Goal: Navigation & Orientation: Understand site structure

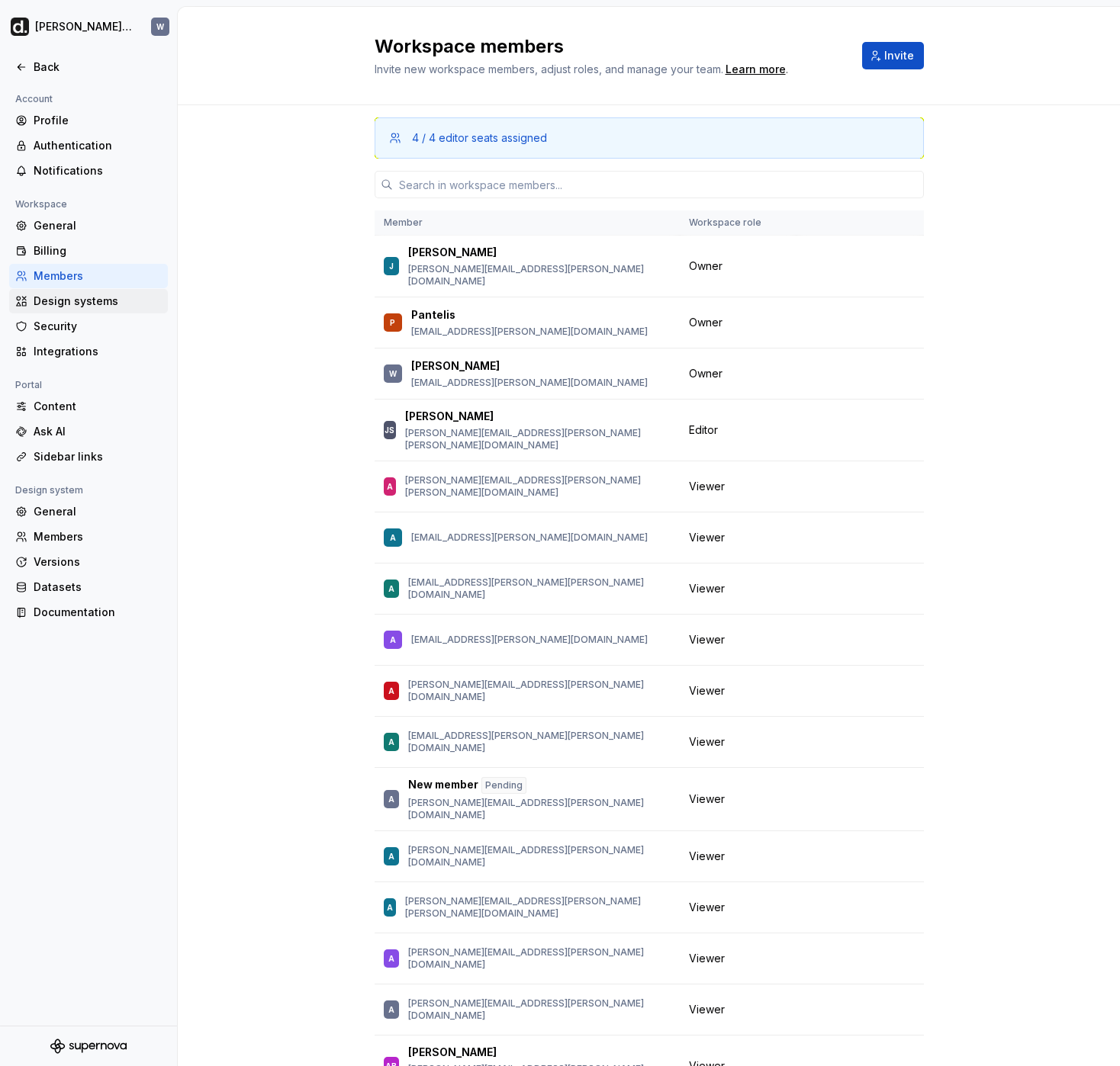
click at [118, 299] on div "Design systems" at bounding box center [97, 301] width 128 height 15
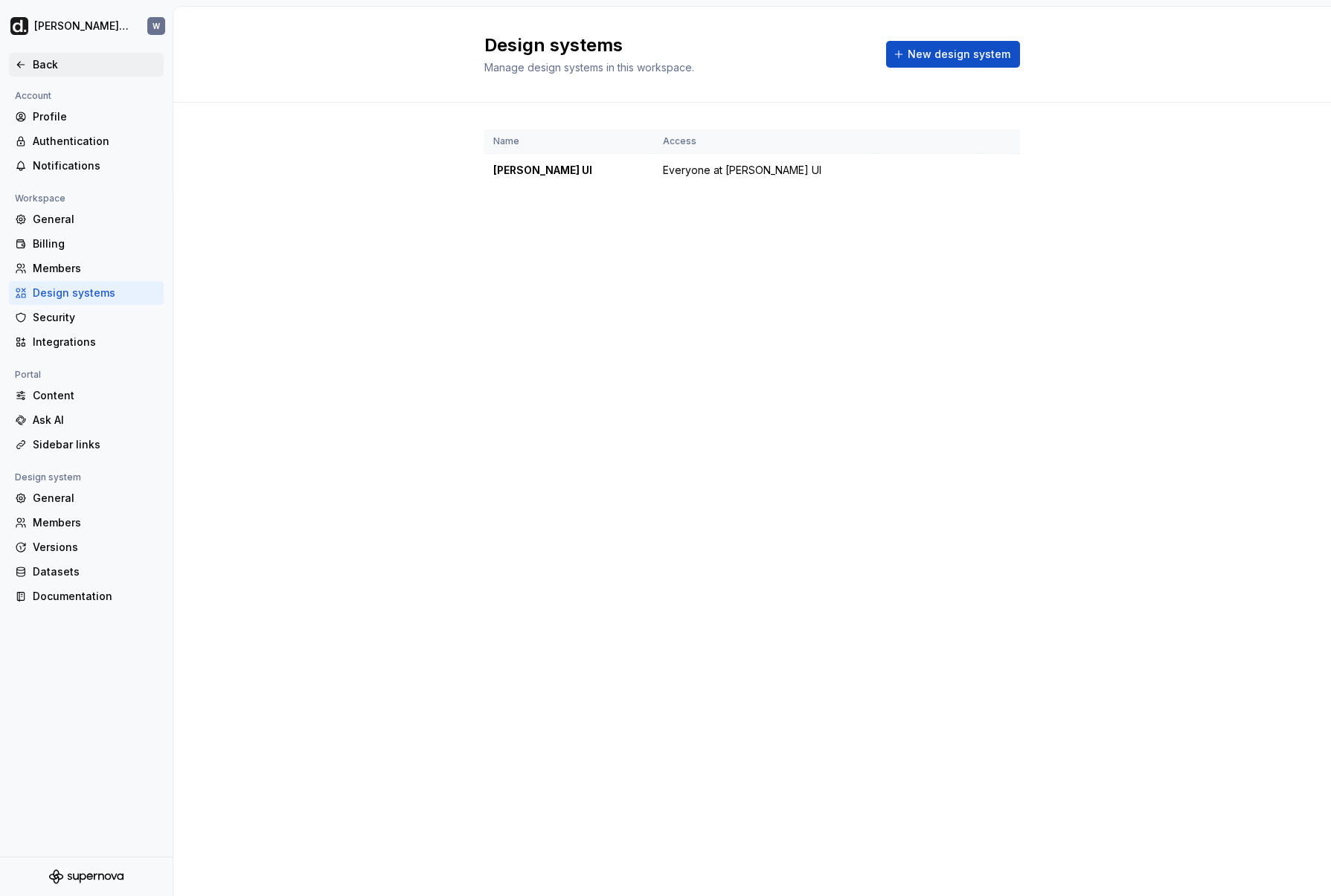
click at [110, 72] on div "Back" at bounding box center [86, 65] width 154 height 24
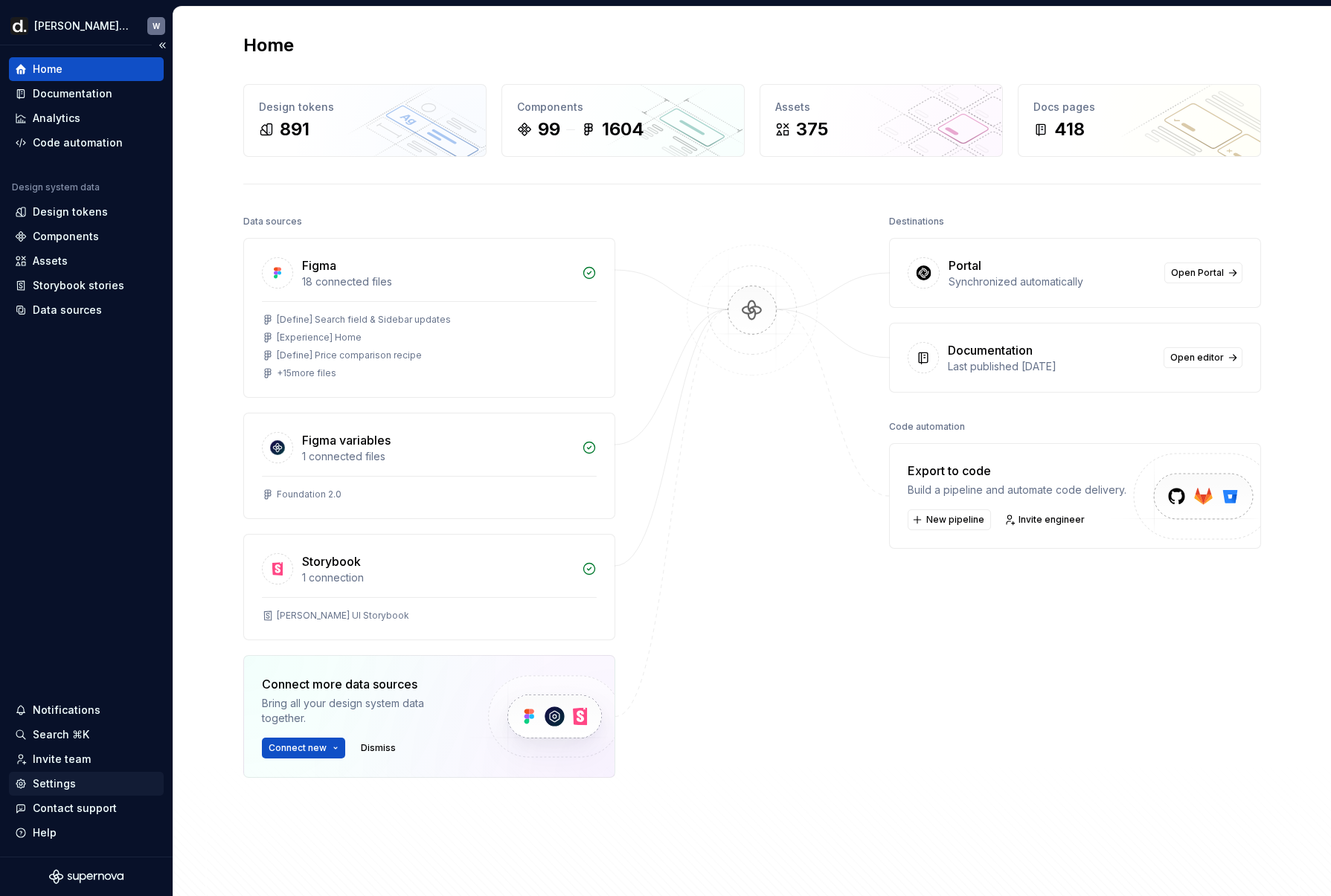
click at [69, 782] on div "Settings" at bounding box center [54, 784] width 43 height 15
click at [92, 123] on div "Analytics" at bounding box center [86, 118] width 143 height 15
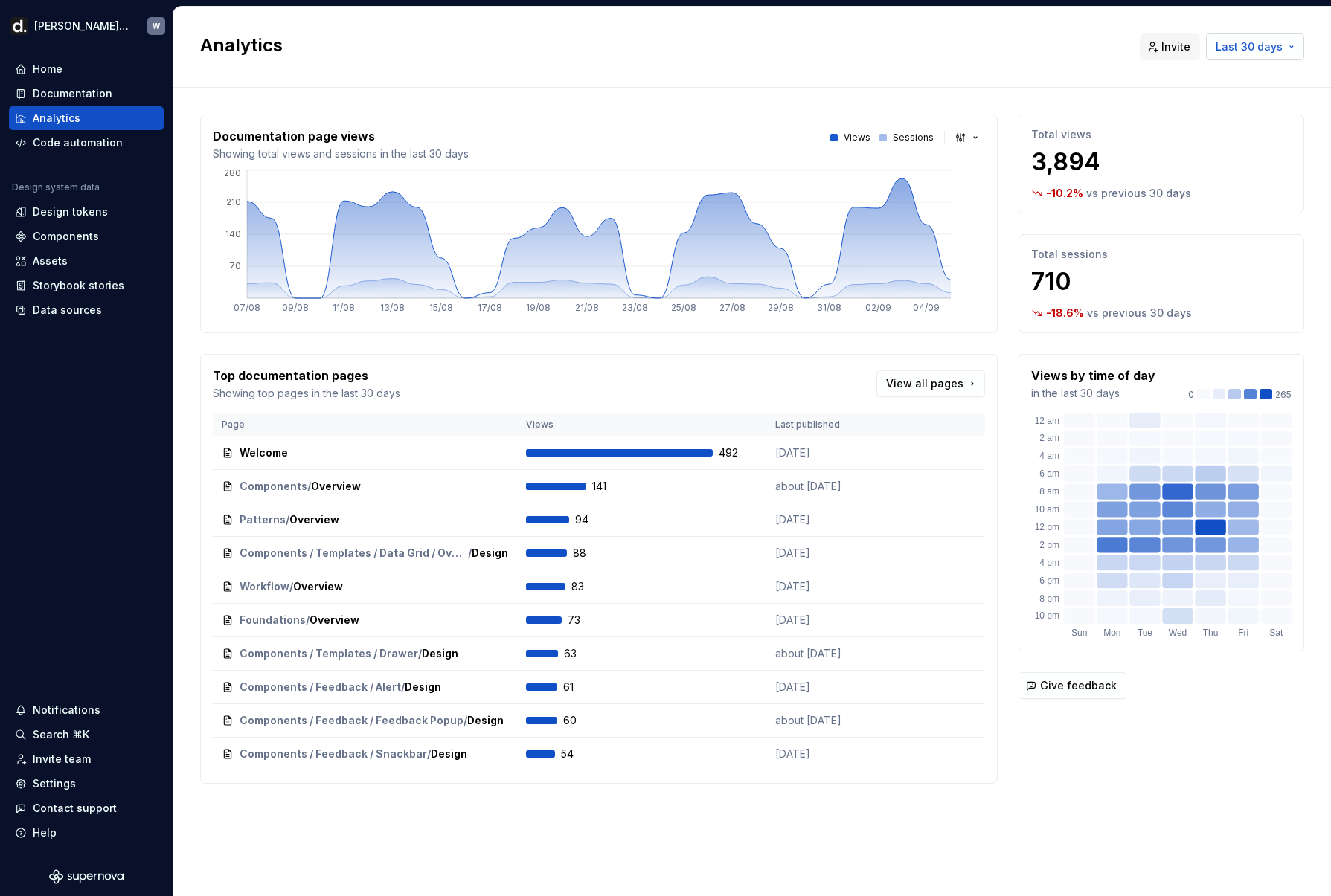
click at [1092, 54] on span "Last 30 days" at bounding box center [1249, 47] width 67 height 15
click at [1092, 171] on div "Last year" at bounding box center [1231, 174] width 127 height 15
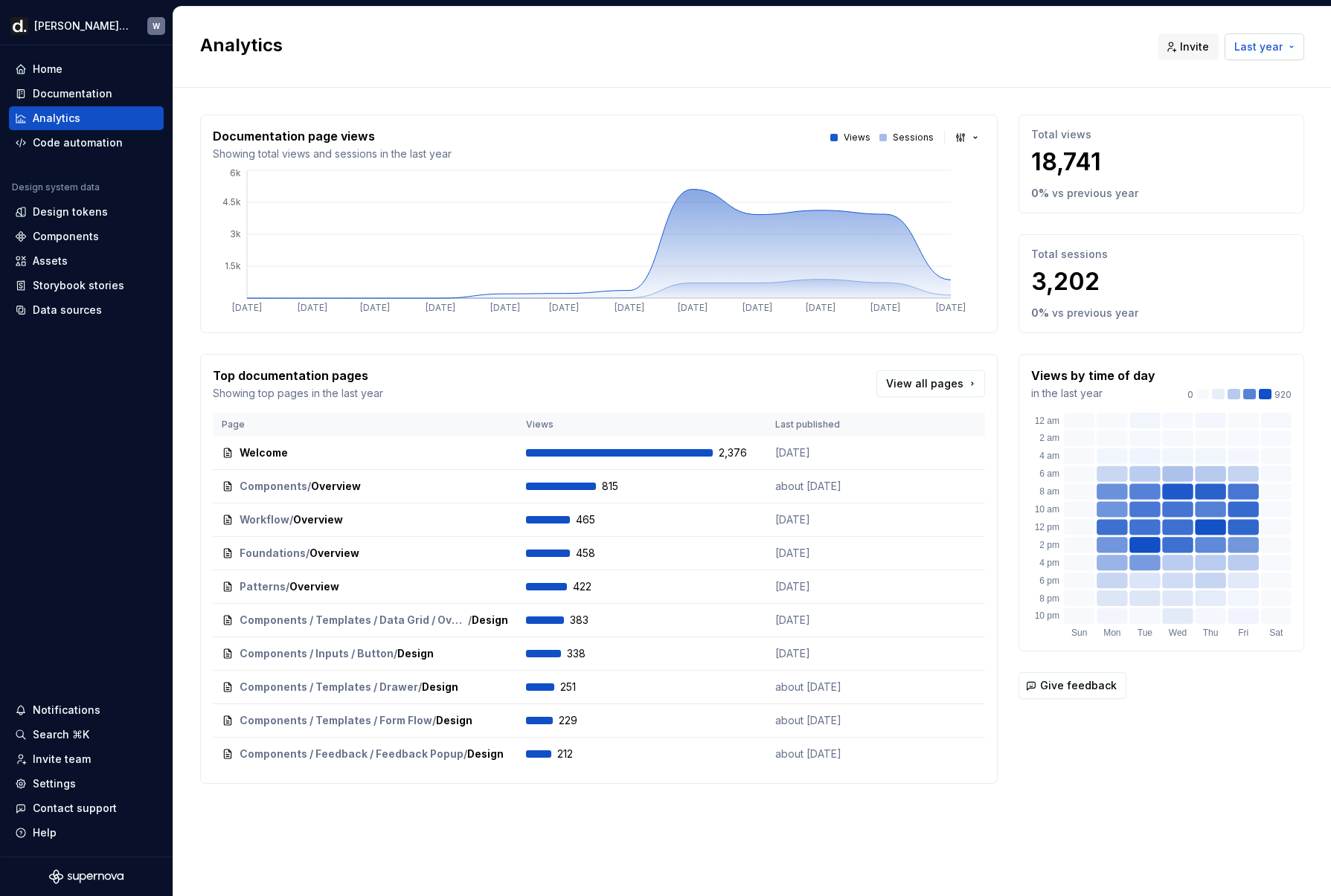
click at [1092, 46] on span "Last year" at bounding box center [1258, 47] width 48 height 15
click at [1092, 149] on div "Last 6 months" at bounding box center [1205, 150] width 74 height 15
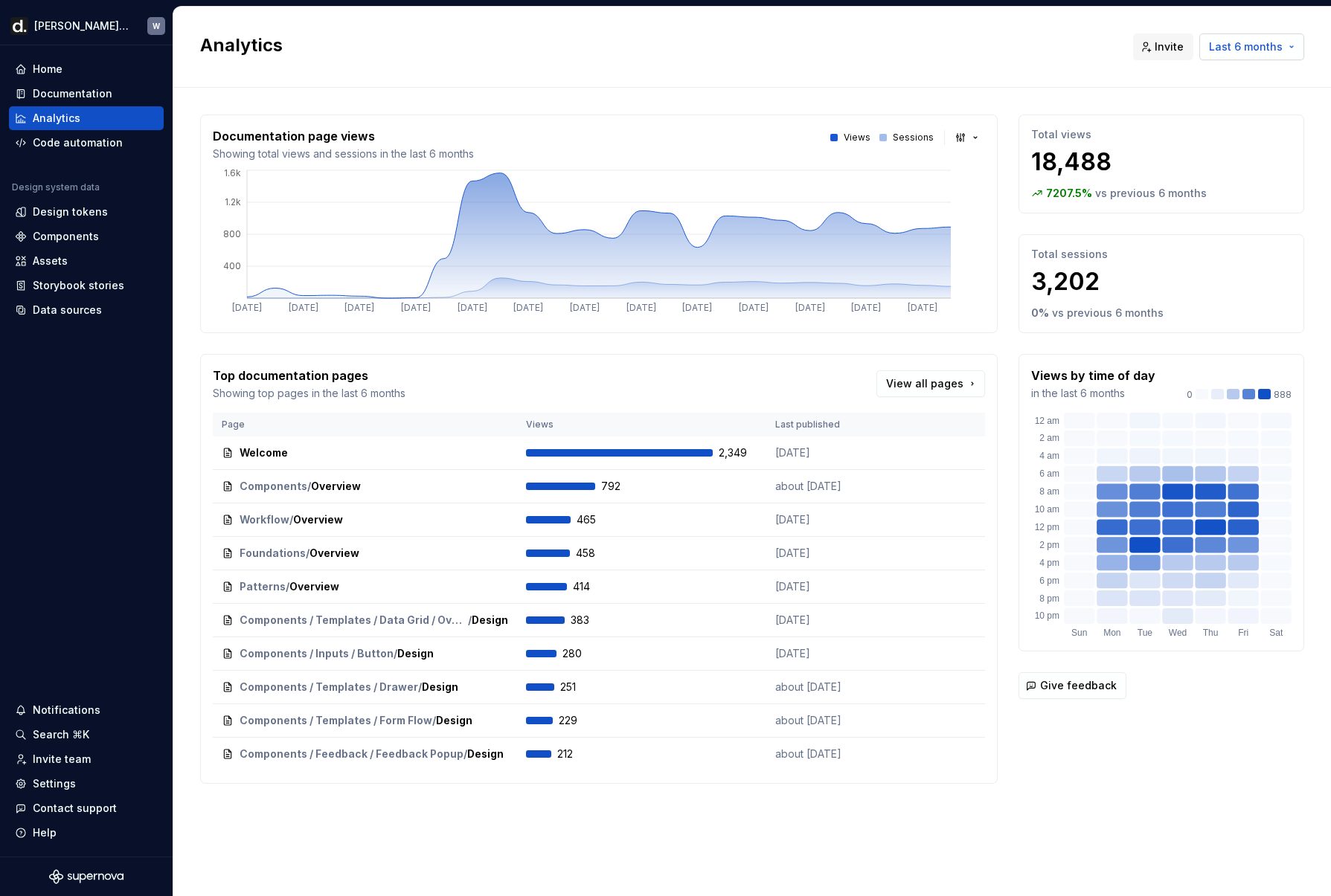
click at [1092, 54] on button "Last 6 months" at bounding box center [1252, 47] width 105 height 27
click at [1092, 86] on div "Last 7 days" at bounding box center [1231, 78] width 127 height 15
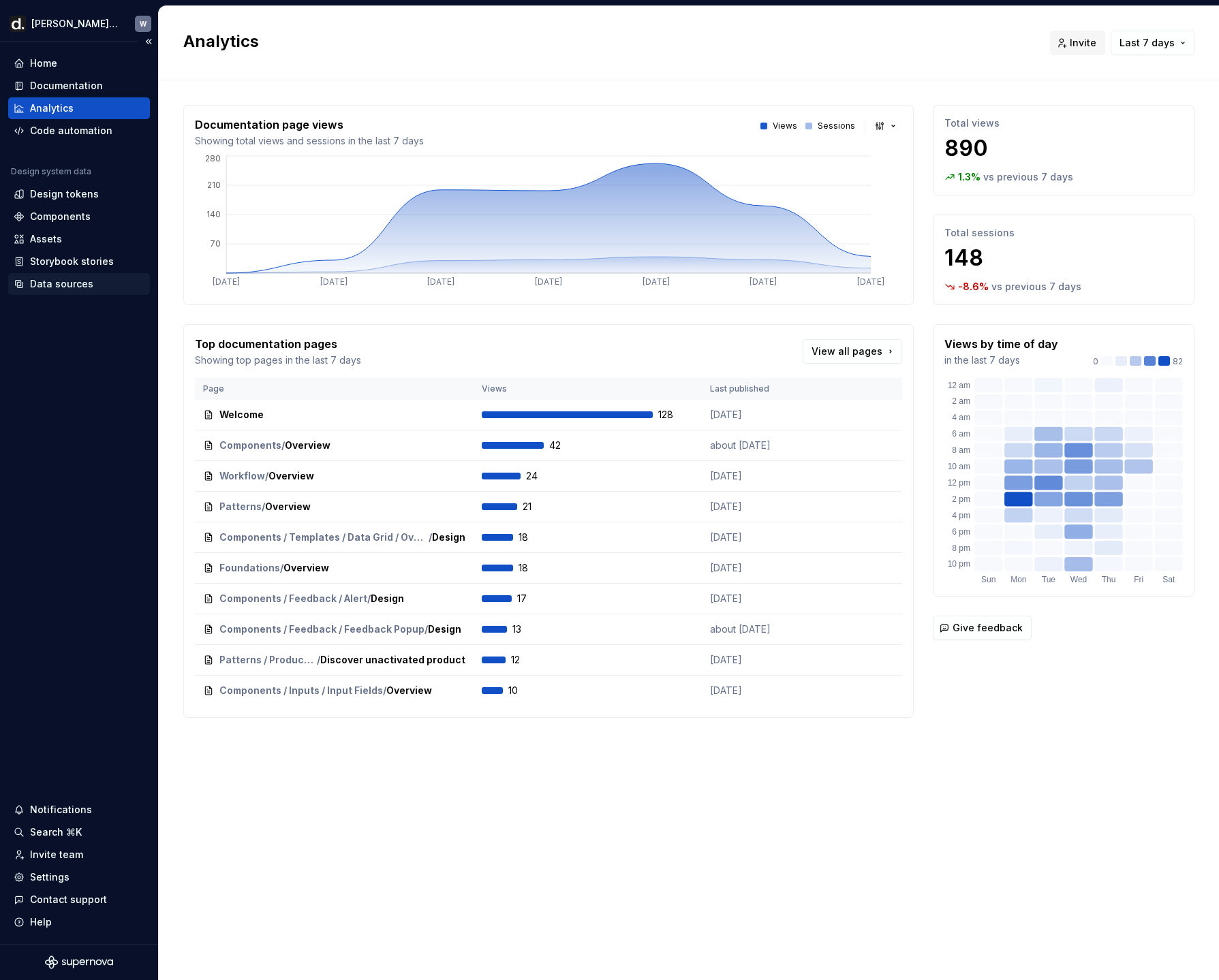
click at [72, 294] on div "Data sources" at bounding box center [79, 284] width 141 height 22
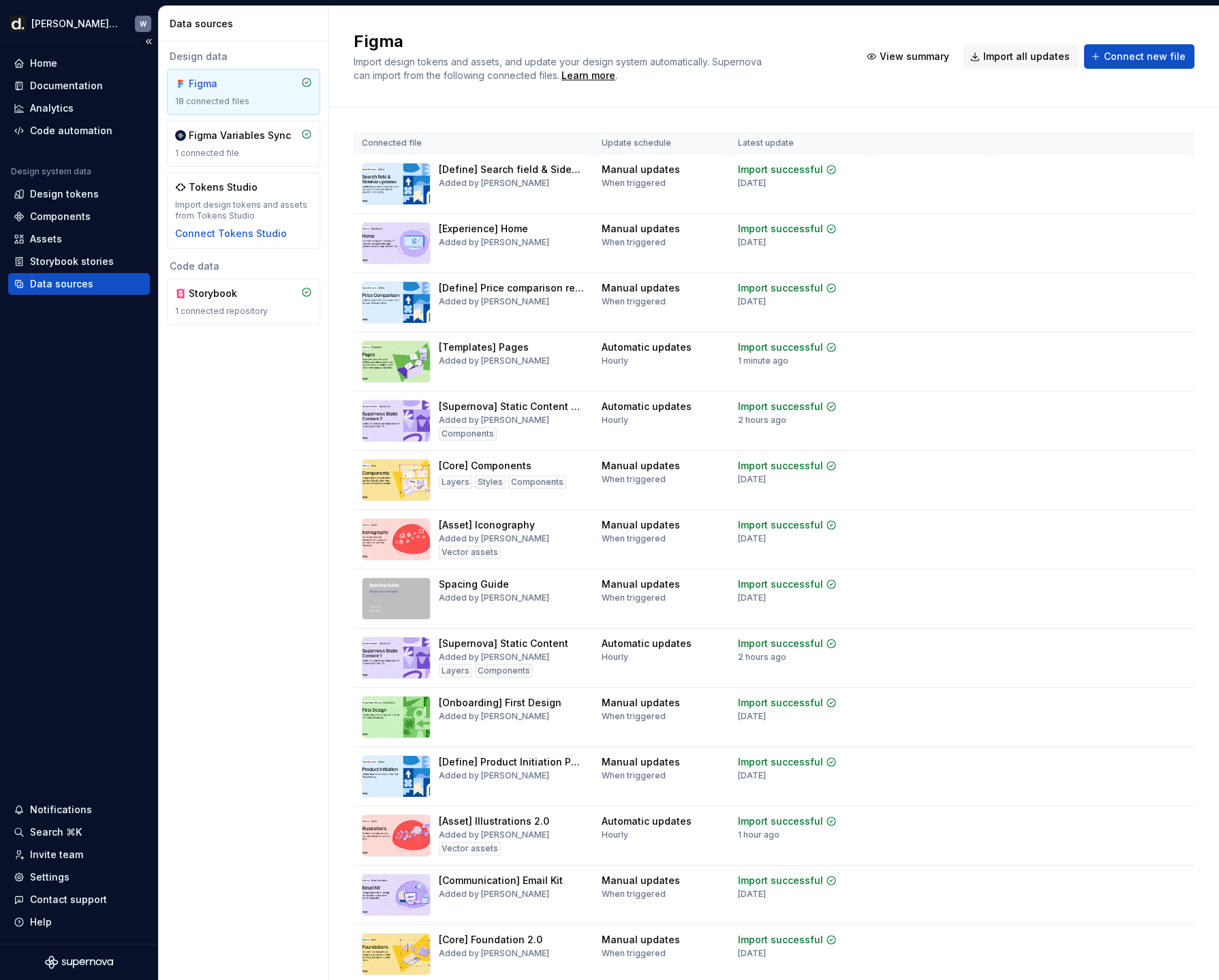
click at [75, 287] on div "Data sources" at bounding box center [61, 284] width 64 height 13
click at [79, 88] on div "Documentation" at bounding box center [66, 86] width 73 height 13
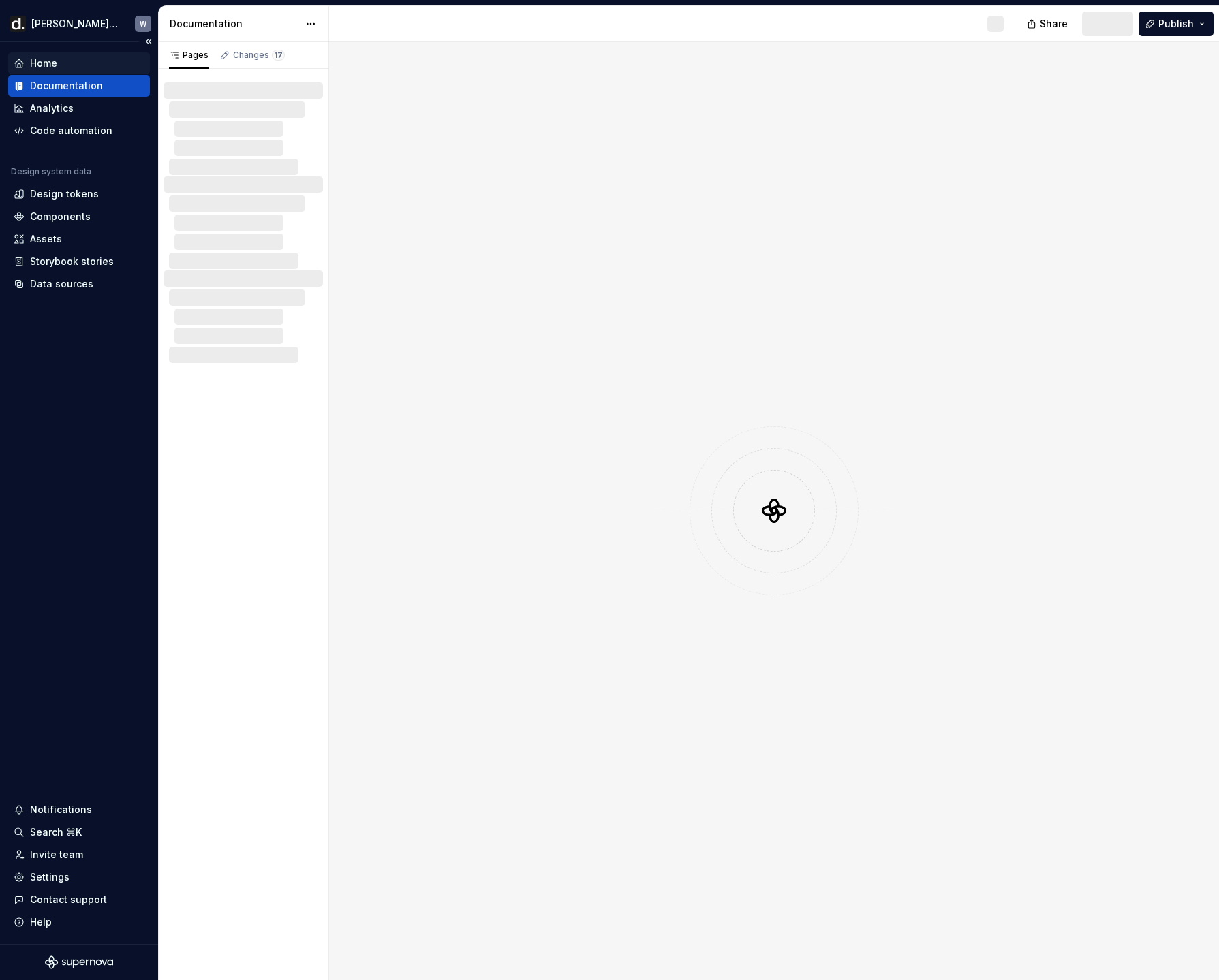
click at [75, 62] on div "Home" at bounding box center [79, 64] width 131 height 13
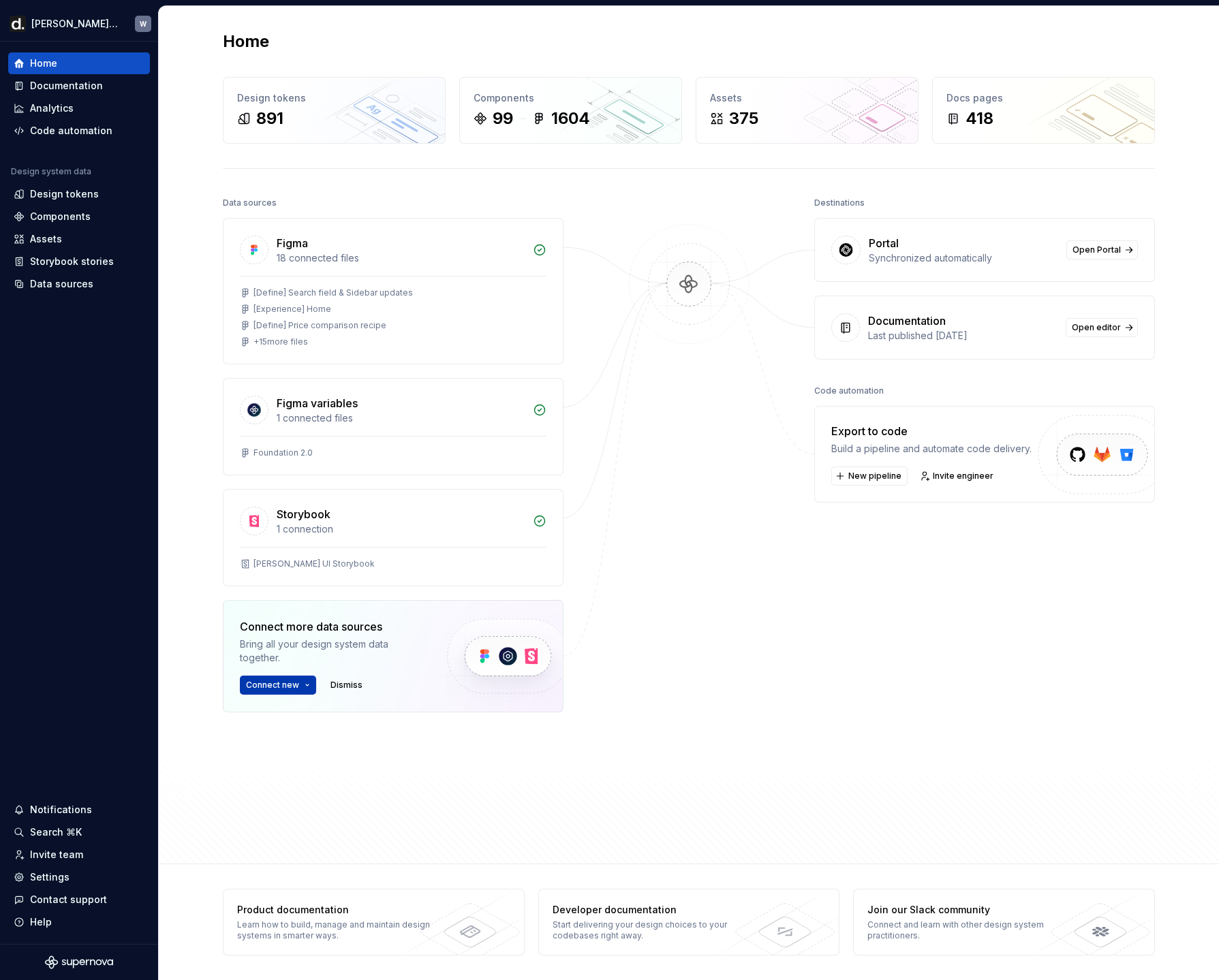
click at [291, 682] on span "Connect new" at bounding box center [272, 685] width 53 height 11
click at [298, 690] on button "Connect new" at bounding box center [278, 685] width 76 height 19
click at [66, 284] on div "Data sources" at bounding box center [61, 284] width 64 height 13
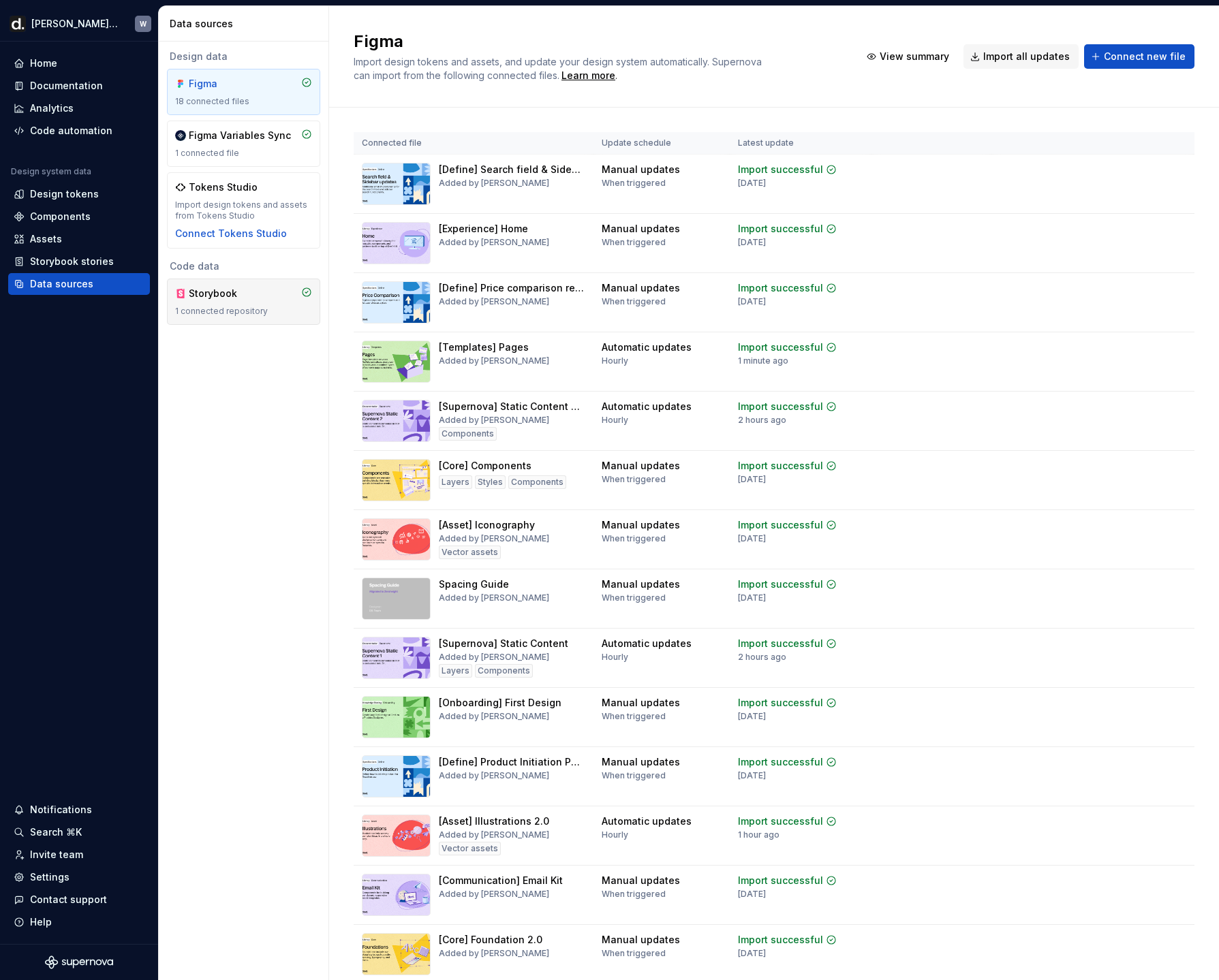
click at [235, 309] on div "1 connected repository" at bounding box center [243, 311] width 137 height 11
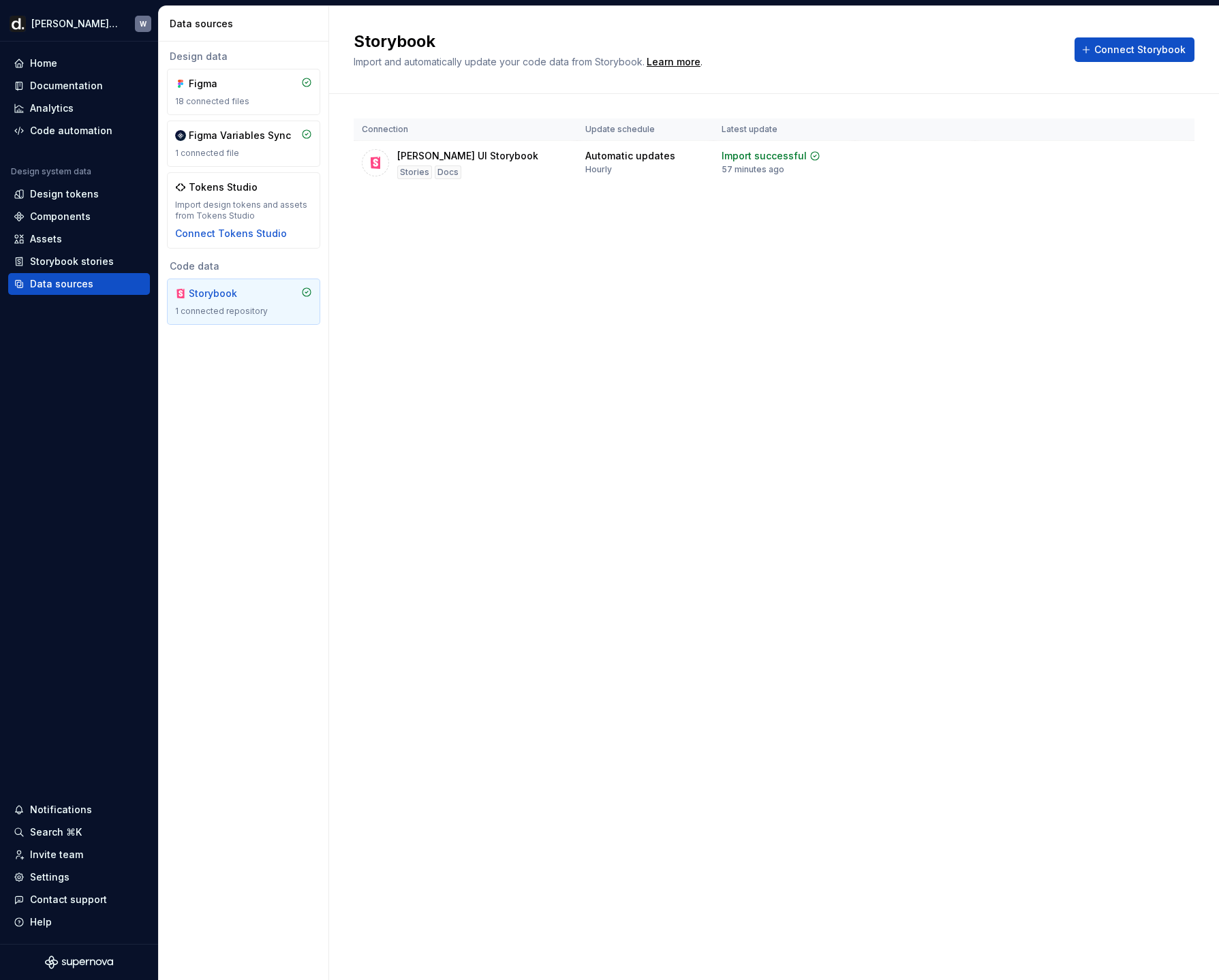
click at [207, 268] on div "Code data" at bounding box center [243, 266] width 153 height 13
click at [81, 65] on div "Home" at bounding box center [79, 64] width 131 height 13
